Goal: Task Accomplishment & Management: Use online tool/utility

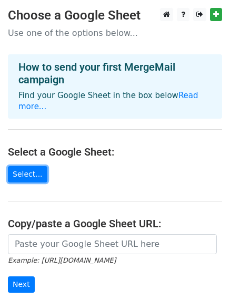
click at [24, 166] on link "Select..." at bounding box center [28, 174] width 40 height 16
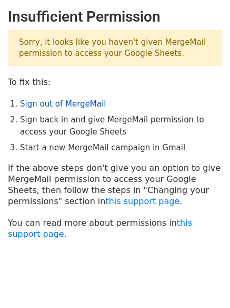
click at [55, 101] on link "Sign out of MergeMail" at bounding box center [63, 103] width 86 height 9
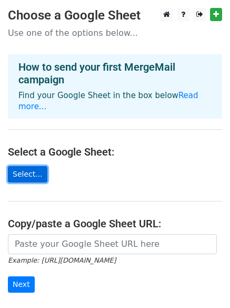
click at [24, 166] on link "Select..." at bounding box center [28, 174] width 40 height 16
click at [17, 166] on link "Select..." at bounding box center [28, 174] width 40 height 16
click at [21, 166] on link "Select..." at bounding box center [28, 174] width 40 height 16
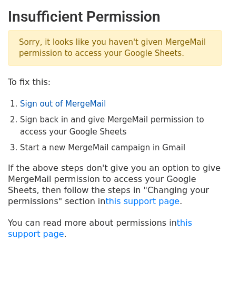
click at [66, 103] on link "Sign out of MergeMail" at bounding box center [63, 103] width 86 height 9
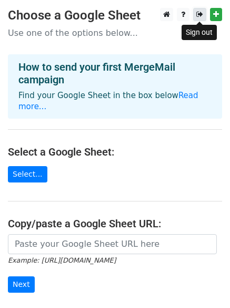
click at [202, 15] on icon at bounding box center [199, 14] width 7 height 7
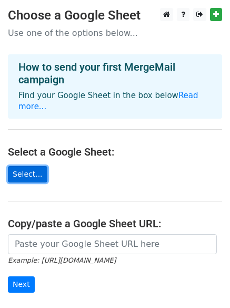
click at [32, 166] on link "Select..." at bounding box center [28, 174] width 40 height 16
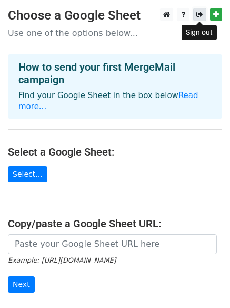
click at [200, 9] on link at bounding box center [199, 14] width 13 height 13
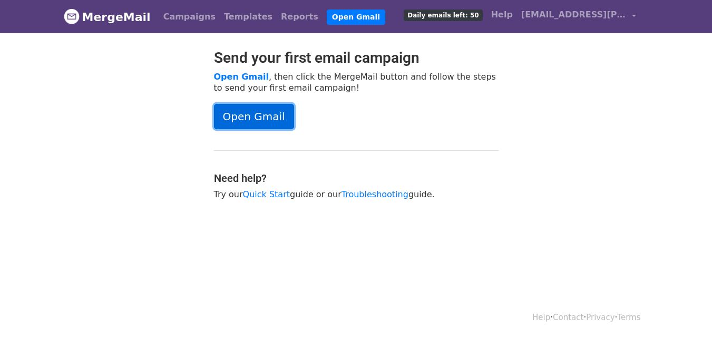
click at [251, 114] on link "Open Gmail" at bounding box center [254, 116] width 80 height 25
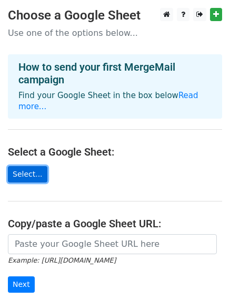
click at [25, 166] on link "Select..." at bounding box center [28, 174] width 40 height 16
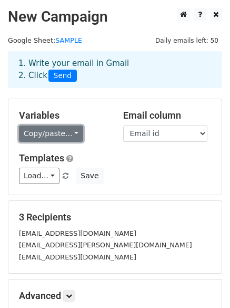
click at [69, 132] on link "Copy/paste..." at bounding box center [51, 133] width 64 height 16
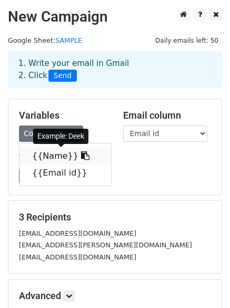
click at [55, 152] on link "{{Name}}" at bounding box center [65, 156] width 92 height 17
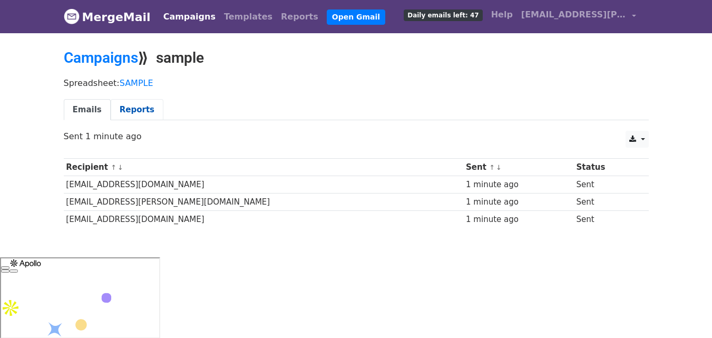
click at [132, 106] on link "Reports" at bounding box center [137, 110] width 53 height 22
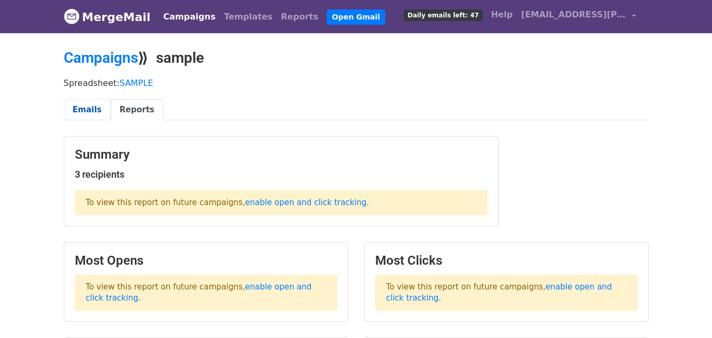
click at [96, 111] on link "Emails" at bounding box center [87, 110] width 47 height 22
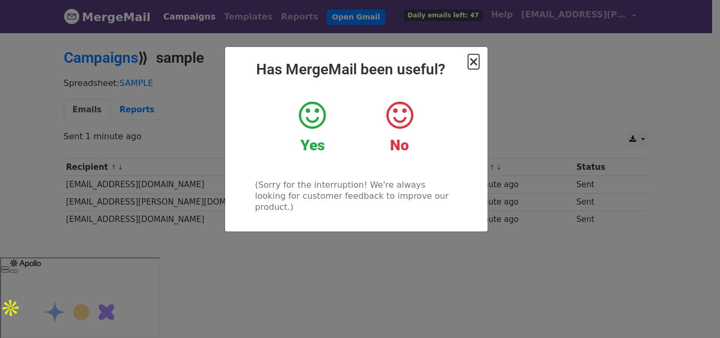
click at [474, 64] on span "×" at bounding box center [473, 61] width 11 height 15
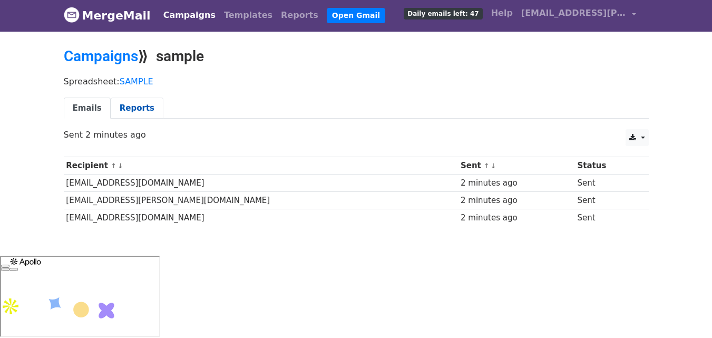
click at [132, 105] on link "Reports" at bounding box center [137, 108] width 53 height 22
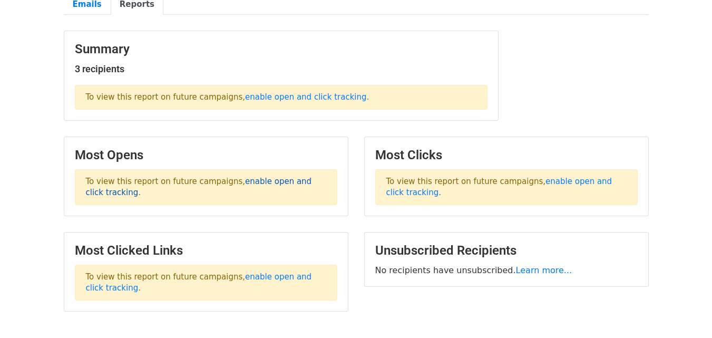
click at [259, 180] on link "enable open and click tracking" at bounding box center [199, 186] width 226 height 21
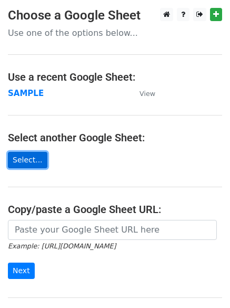
click at [25, 154] on link "Select..." at bounding box center [28, 160] width 40 height 16
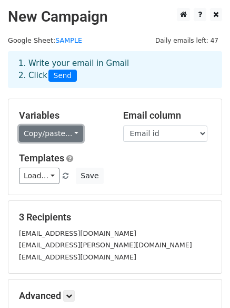
click at [72, 133] on link "Copy/paste..." at bounding box center [51, 133] width 64 height 16
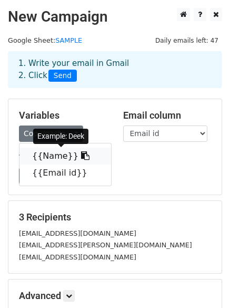
click at [63, 155] on link "{{Name}}" at bounding box center [65, 156] width 92 height 17
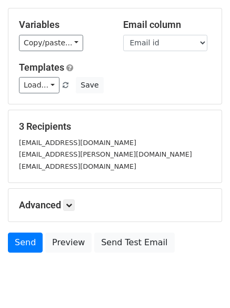
scroll to position [72, 0]
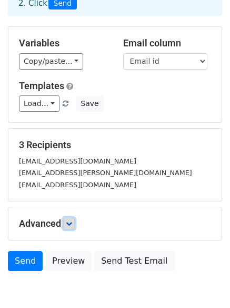
click at [70, 223] on icon at bounding box center [69, 223] width 6 height 6
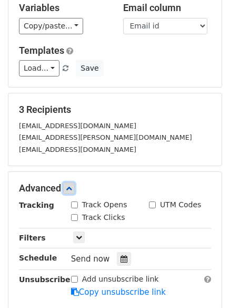
scroll to position [125, 0]
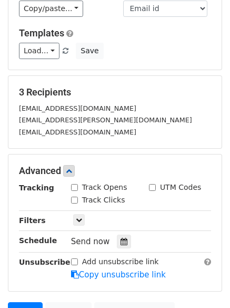
click at [75, 186] on input "Track Opens" at bounding box center [74, 187] width 7 height 7
checkbox input "true"
click at [74, 201] on input "Track Clicks" at bounding box center [74, 199] width 7 height 7
checkbox input "true"
click at [152, 186] on input "UTM Codes" at bounding box center [152, 187] width 7 height 7
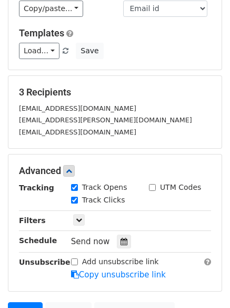
checkbox input "true"
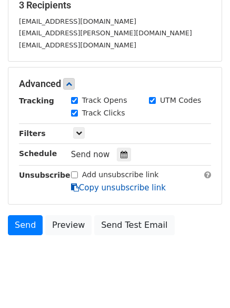
scroll to position [228, 0]
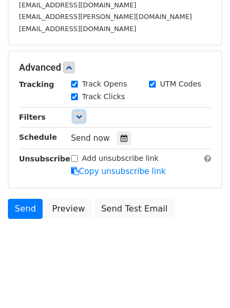
click at [80, 117] on icon at bounding box center [79, 116] width 6 height 6
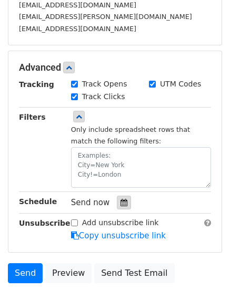
click at [121, 200] on icon at bounding box center [124, 202] width 7 height 7
click at [168, 230] on div "Add unsubscribe link Copy unsubscribe link" at bounding box center [141, 229] width 156 height 24
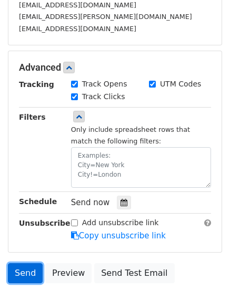
click at [22, 274] on link "Send" at bounding box center [25, 273] width 35 height 20
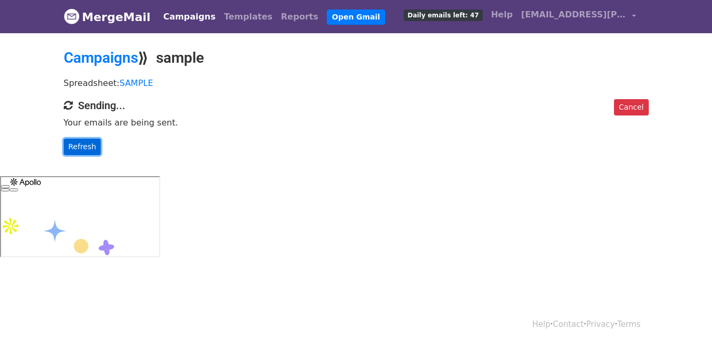
click at [82, 151] on link "Refresh" at bounding box center [82, 147] width 37 height 16
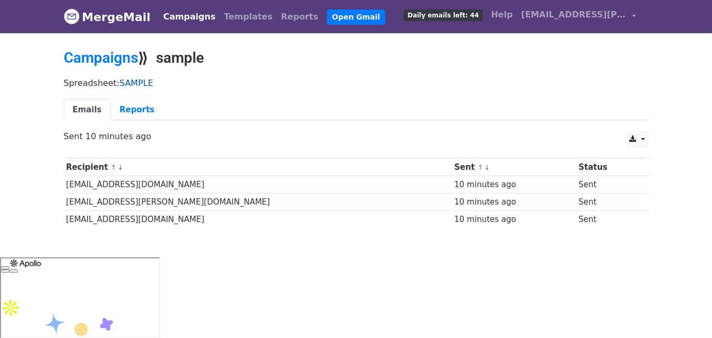
click at [129, 80] on link "SAMPLE" at bounding box center [137, 83] width 34 height 10
